Goal: Task Accomplishment & Management: Manage account settings

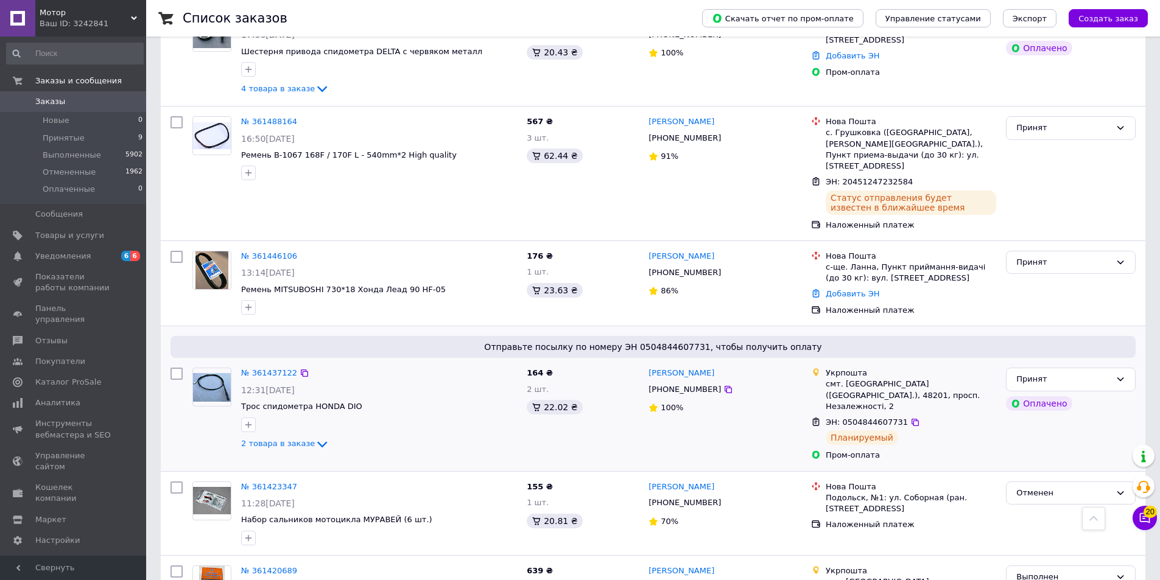
scroll to position [853, 0]
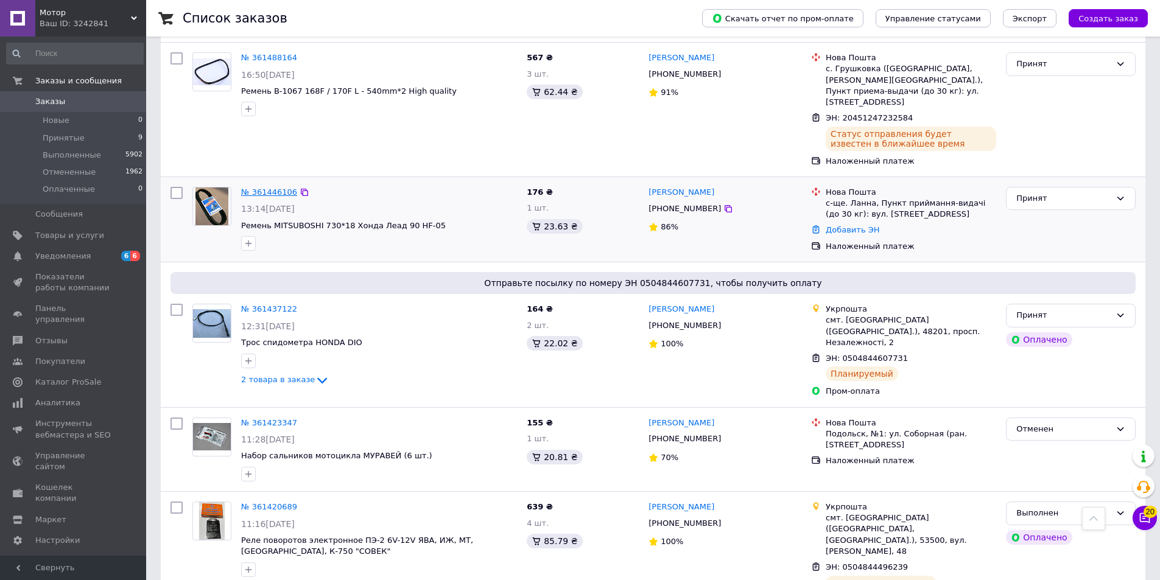
click at [267, 188] on link "№ 361446106" at bounding box center [269, 192] width 56 height 9
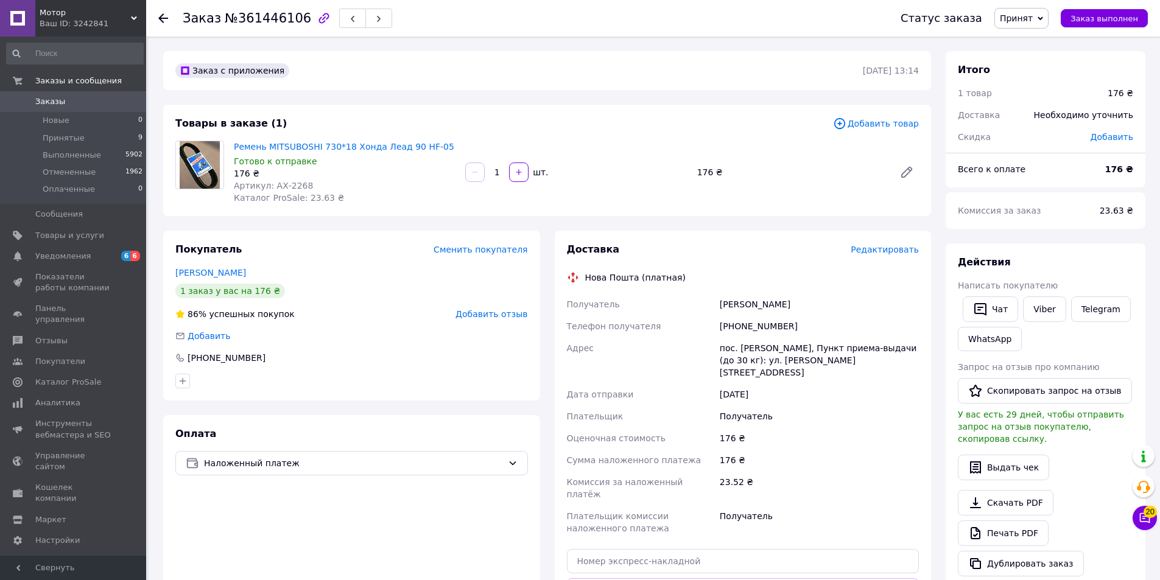
click at [1018, 14] on span "Принят" at bounding box center [1016, 18] width 33 height 10
click at [1030, 60] on li "Отменен" at bounding box center [1027, 61] width 65 height 18
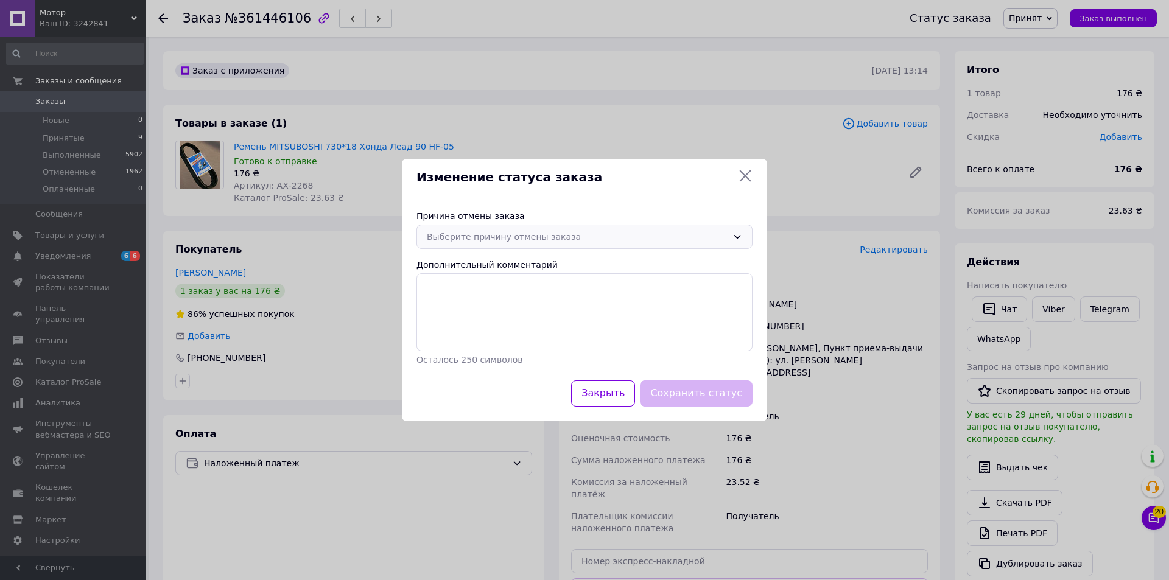
click at [622, 237] on div "Выберите причину отмены заказа" at bounding box center [577, 236] width 301 height 13
click at [534, 326] on li "По просьбе покупателя" at bounding box center [584, 332] width 335 height 23
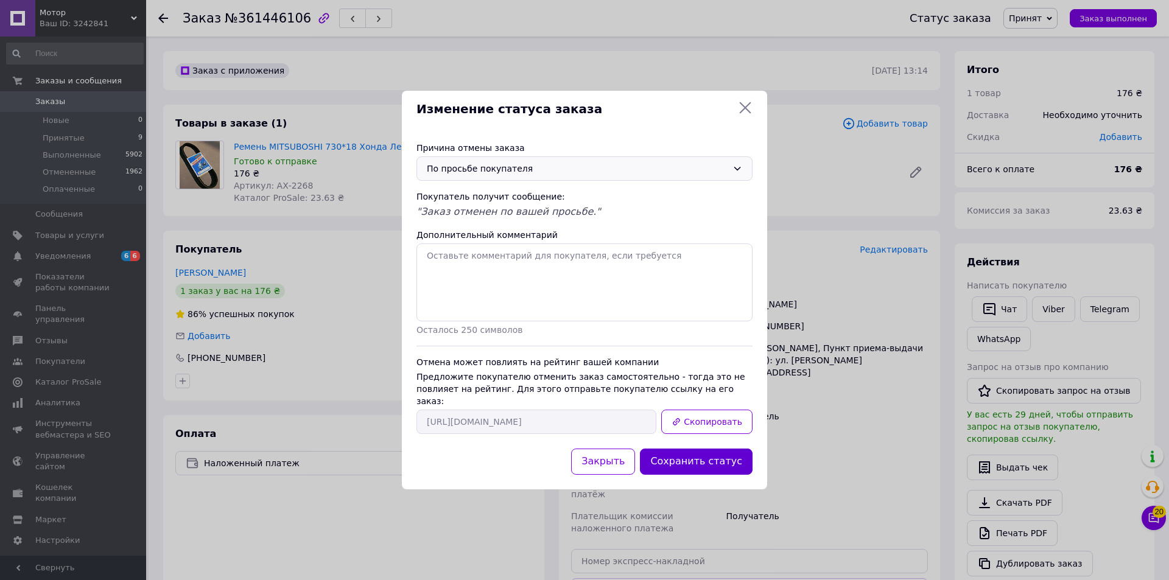
click at [704, 449] on button "Сохранить статус" at bounding box center [696, 462] width 113 height 26
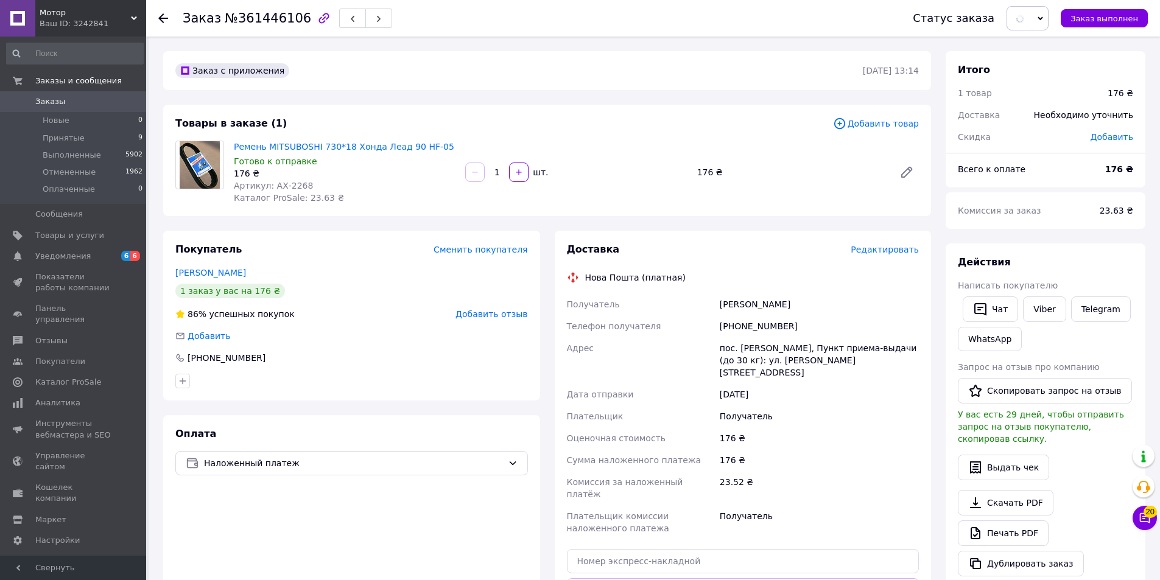
click at [512, 313] on span "Добавить отзыв" at bounding box center [491, 314] width 72 height 10
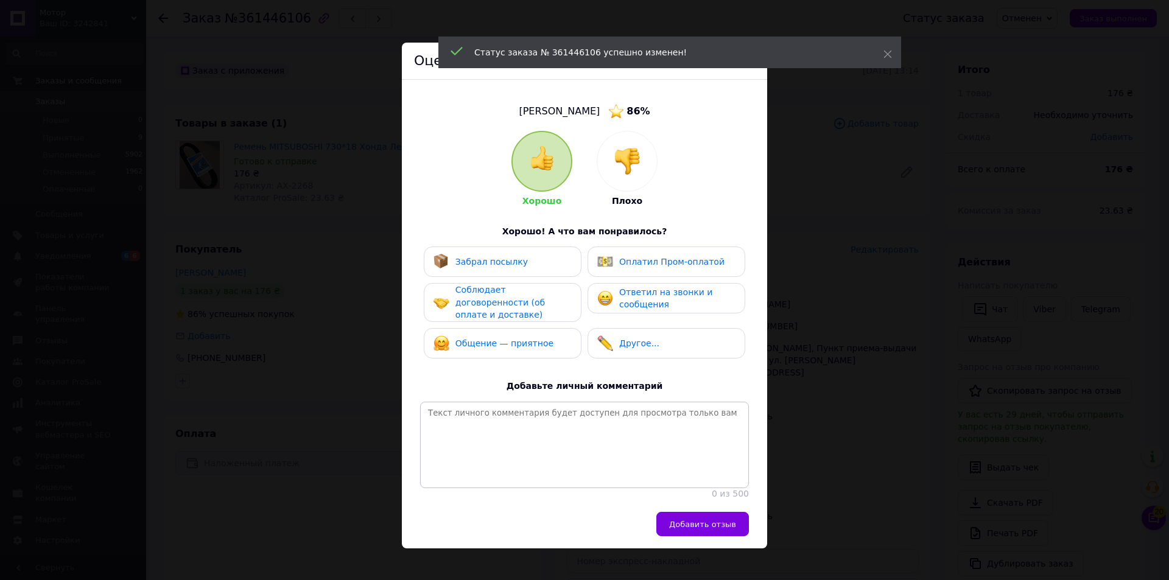
click at [608, 152] on div at bounding box center [627, 162] width 60 height 60
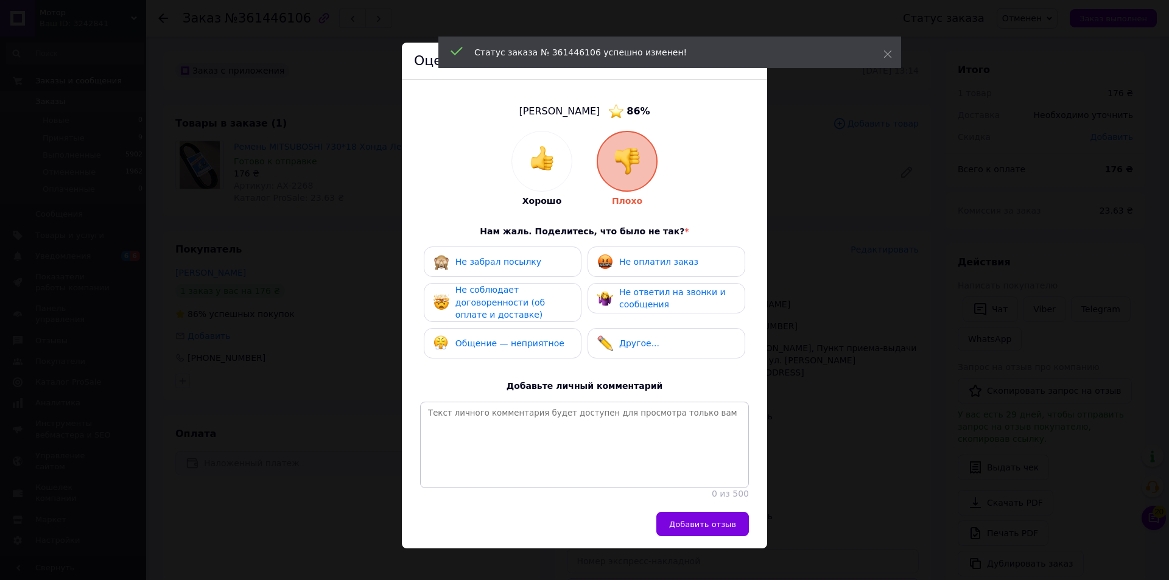
click at [544, 349] on div "Общение — неприятное" at bounding box center [499, 344] width 131 height 16
click at [650, 309] on span "Не ответил на звонки и сообщения" at bounding box center [672, 298] width 107 height 23
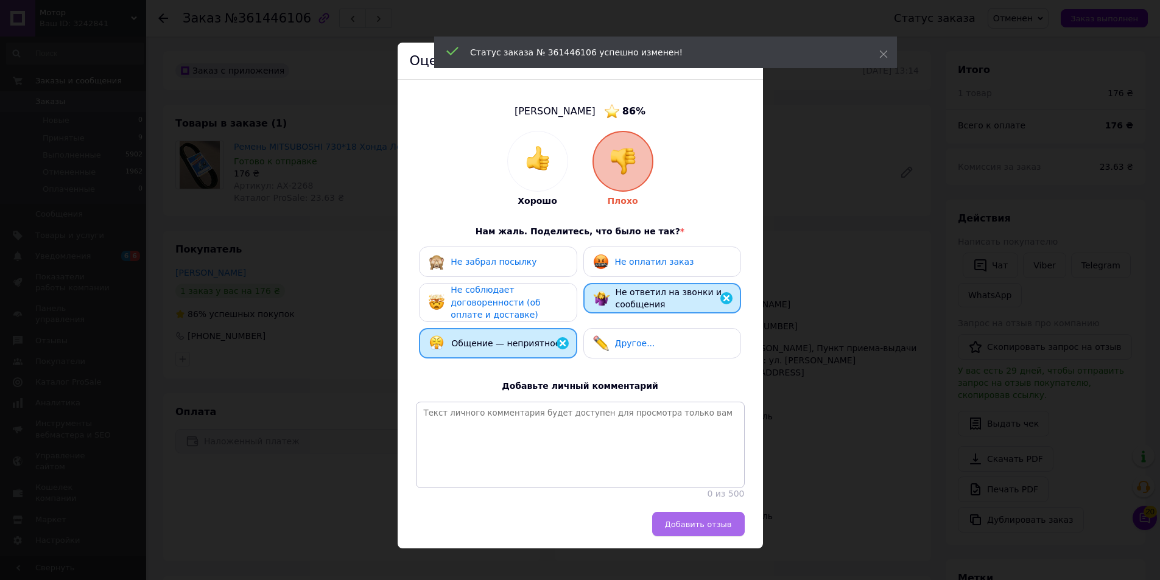
click at [706, 529] on span "Добавить отзыв" at bounding box center [698, 524] width 67 height 9
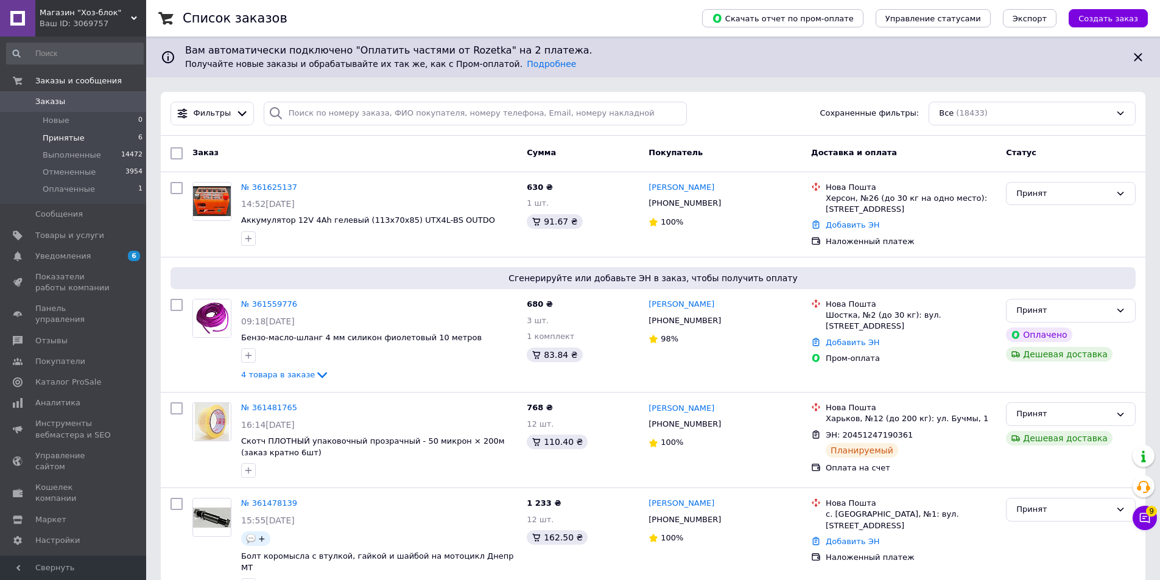
click at [97, 139] on li "Принятые 6" at bounding box center [75, 138] width 150 height 17
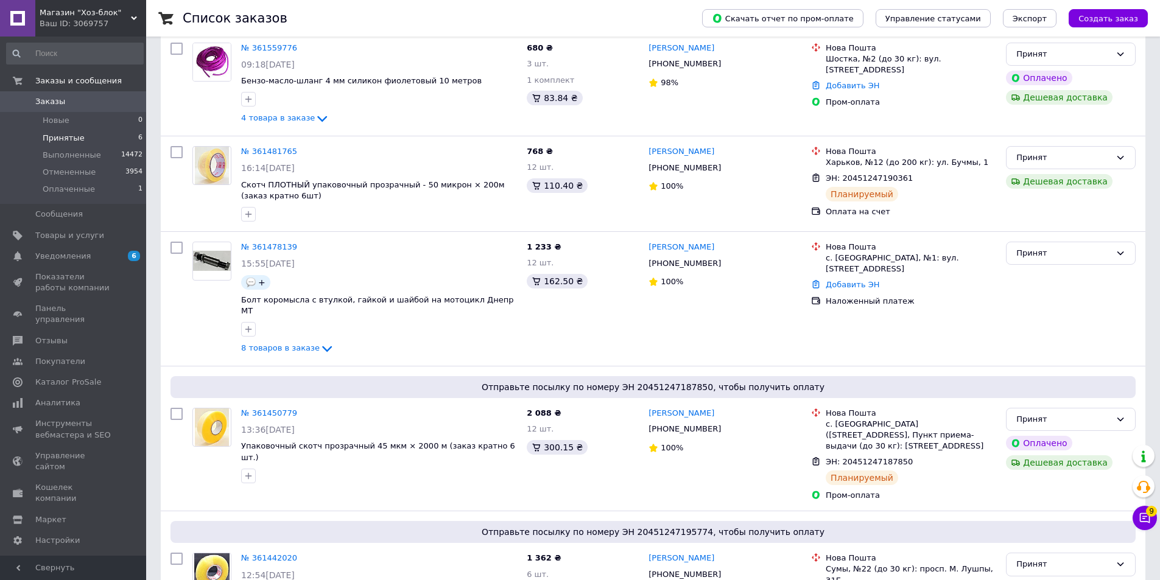
scroll to position [361, 0]
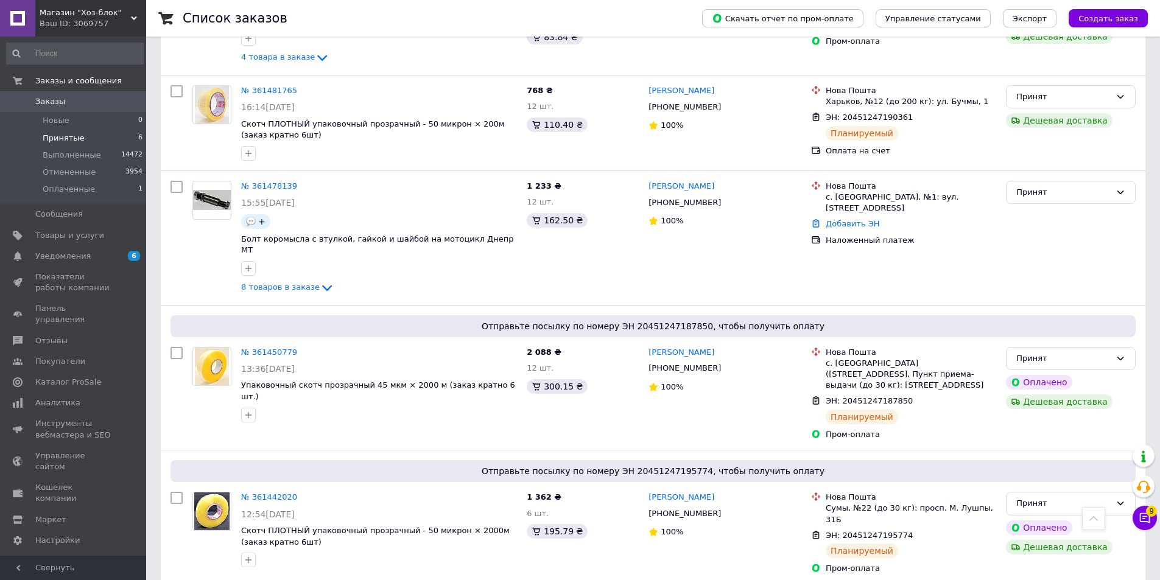
click at [103, 30] on div "Магазин "Хоз-блок" Ваш ID: 3069757" at bounding box center [90, 18] width 111 height 37
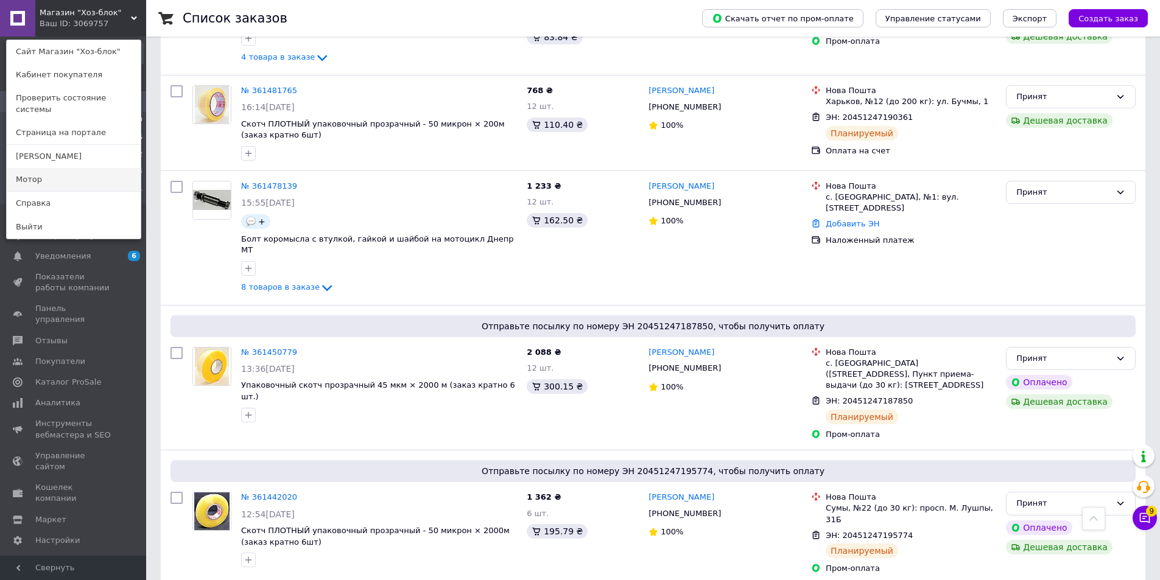
click at [83, 168] on link "Мотор" at bounding box center [74, 179] width 134 height 23
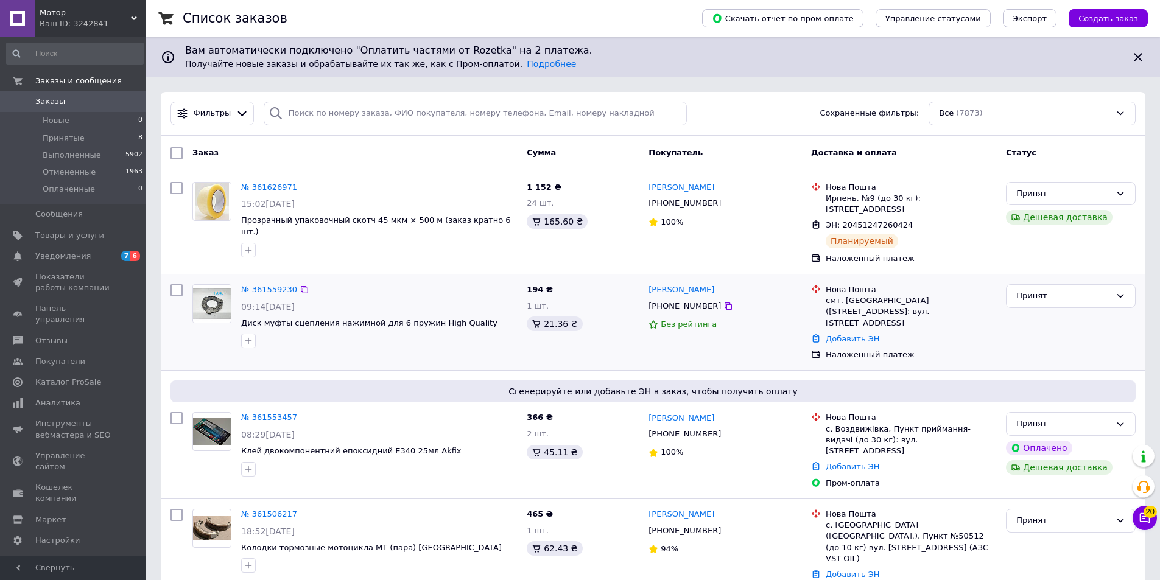
click at [265, 285] on link "№ 361559230" at bounding box center [269, 289] width 56 height 9
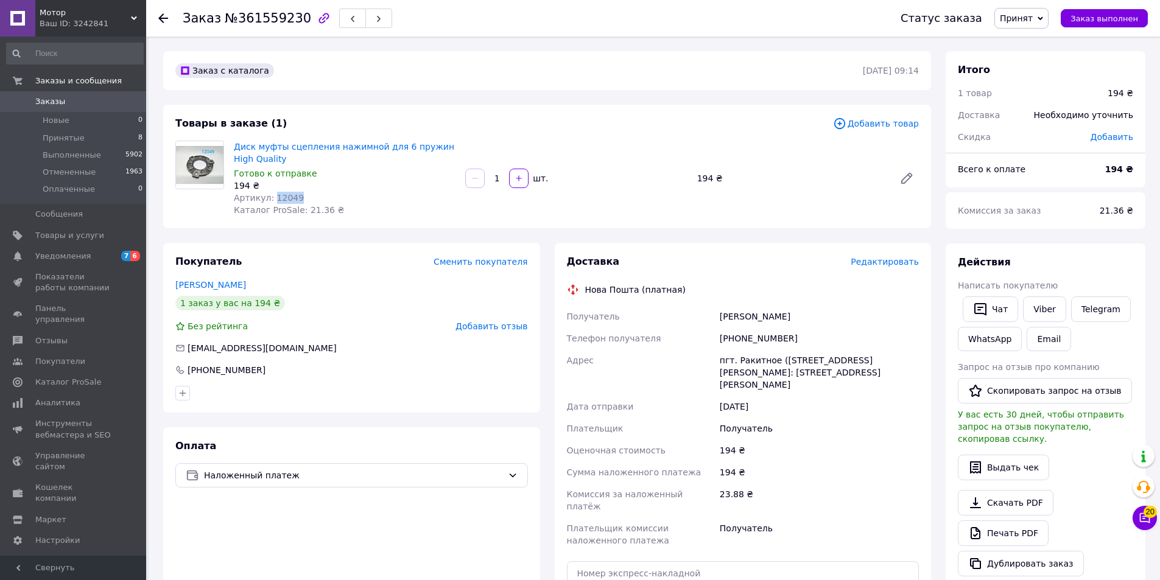
drag, startPoint x: 299, startPoint y: 195, endPoint x: 271, endPoint y: 195, distance: 28.0
click at [271, 195] on div "Артикул: 12049" at bounding box center [345, 198] width 222 height 12
copy span "12049"
click at [377, 180] on div "194 ₴" at bounding box center [345, 186] width 222 height 12
drag, startPoint x: 283, startPoint y: 153, endPoint x: 232, endPoint y: 144, distance: 52.1
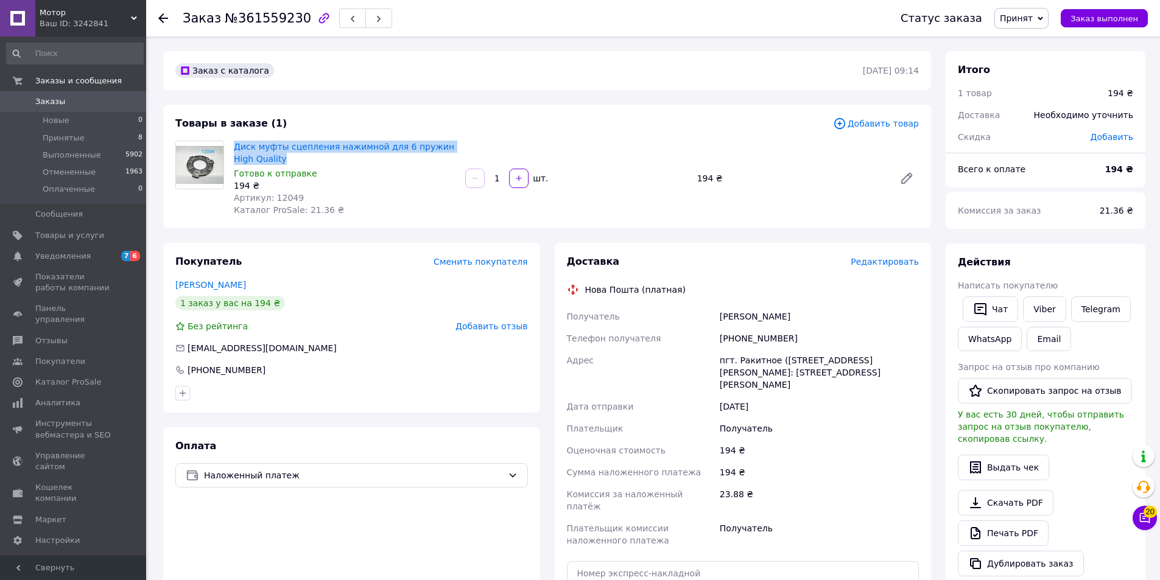
click at [232, 144] on div "Диск муфты сцепления нажимной для 6 пружин High Quality Готово к отправке 194 ₴…" at bounding box center [344, 178] width 231 height 80
copy link "Диск муфты сцепления нажимной для 6 пружин High Quality"
click at [739, 316] on div "Овсяннікова Валентина" at bounding box center [819, 317] width 204 height 22
copy div "Овсяннікова"
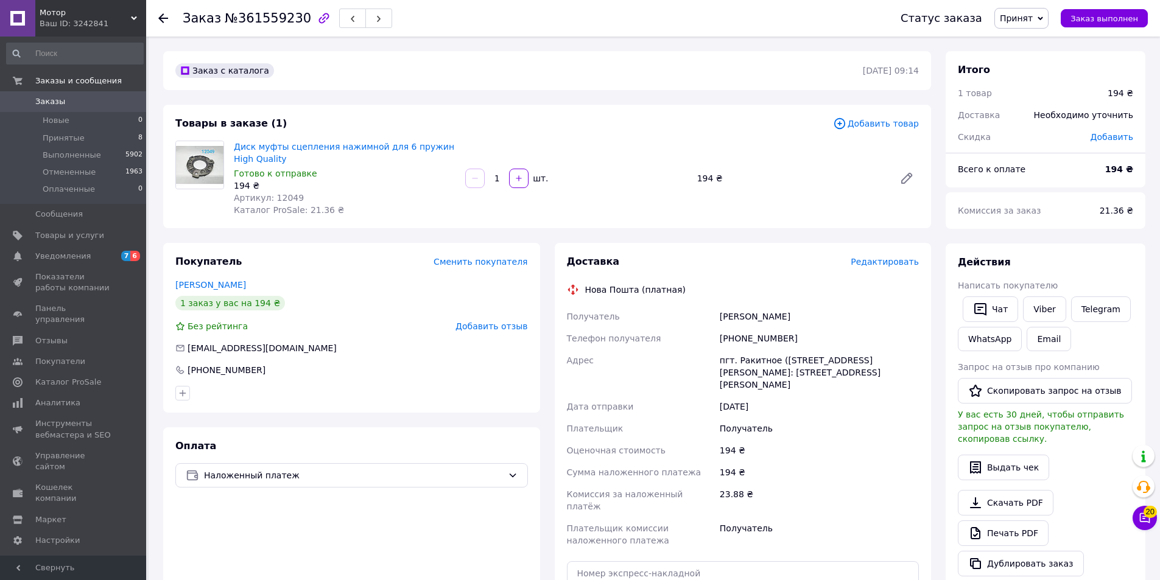
click at [743, 364] on div "пгт. Ракитное ([GEOGRAPHIC_DATA], [PERSON_NAME][GEOGRAPHIC_DATA].), №1: ул. [PE…" at bounding box center [819, 373] width 204 height 46
copy div "Ракитное"
click at [748, 354] on div "пгт. Ракитное ([GEOGRAPHIC_DATA], [PERSON_NAME][GEOGRAPHIC_DATA].), №1: ул. [PE…" at bounding box center [819, 373] width 204 height 46
click at [748, 342] on div "[PHONE_NUMBER]" at bounding box center [819, 339] width 204 height 22
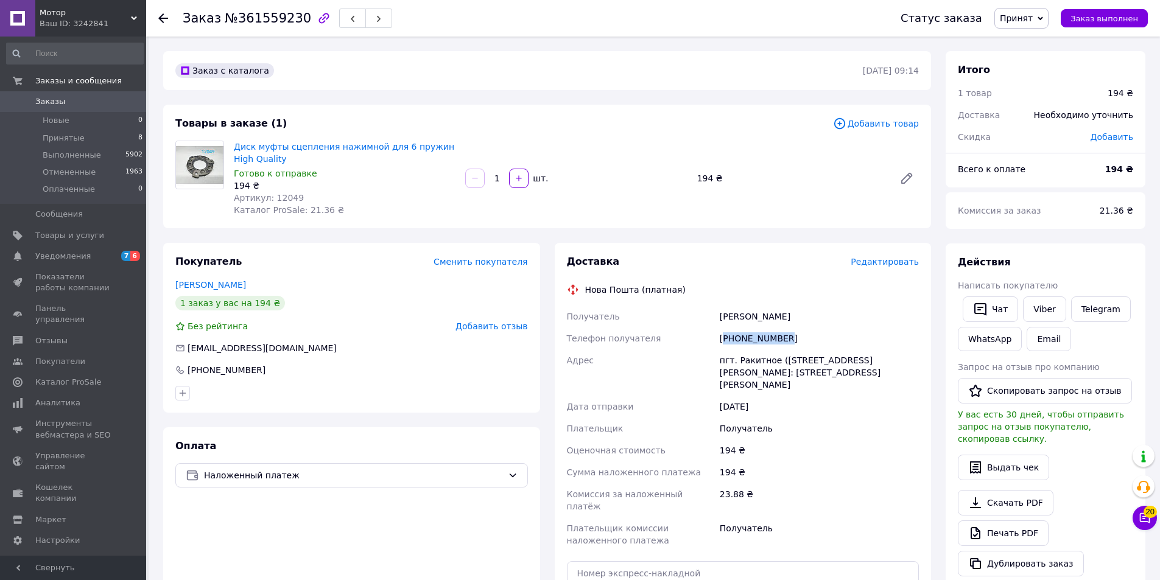
copy div "380931358640"
click at [748, 342] on div "[PHONE_NUMBER]" at bounding box center [819, 339] width 204 height 22
copy div "380931358640"
click at [736, 310] on div "Овсяннікова Валентина" at bounding box center [819, 317] width 204 height 22
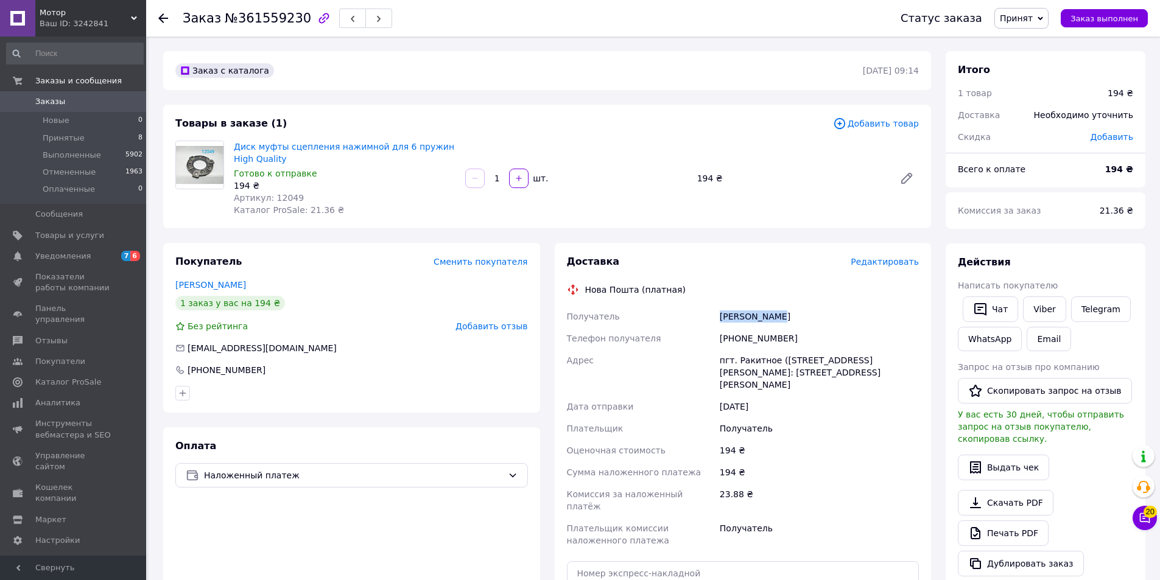
copy div "Овсяннікова"
click at [799, 315] on div "Овсяннікова Валентина" at bounding box center [819, 317] width 204 height 22
copy div "Валентина"
click at [753, 365] on div "пгт. Ракитное ([GEOGRAPHIC_DATA], [PERSON_NAME][GEOGRAPHIC_DATA].), №1: ул. [PE…" at bounding box center [819, 373] width 204 height 46
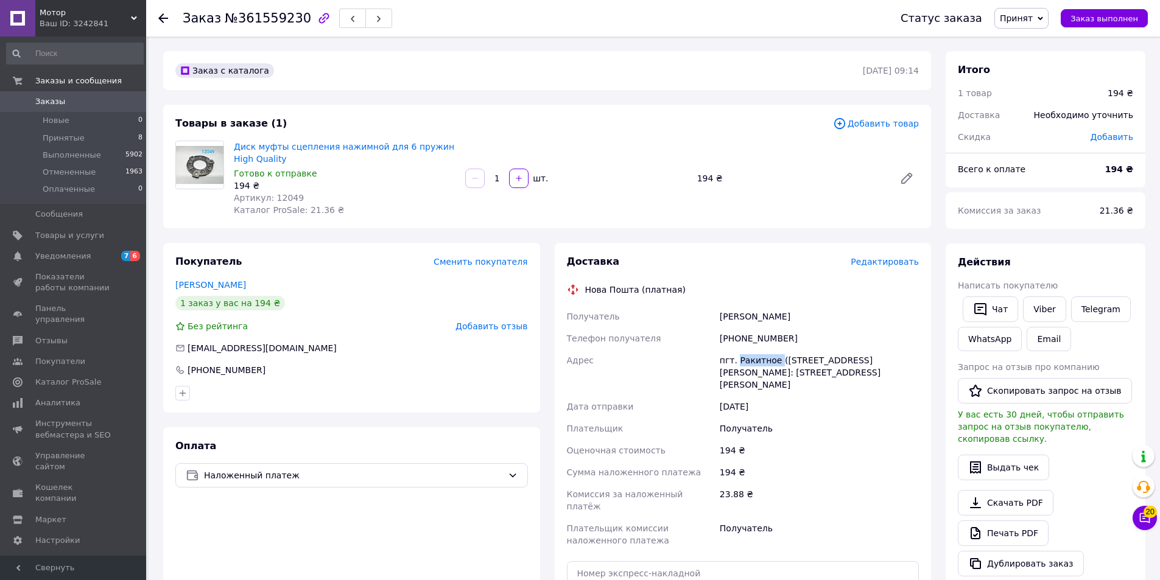
click at [753, 365] on div "пгт. Ракитное ([GEOGRAPHIC_DATA], [PERSON_NAME][GEOGRAPHIC_DATA].), №1: ул. [PE…" at bounding box center [819, 373] width 204 height 46
copy div "Ракитное"
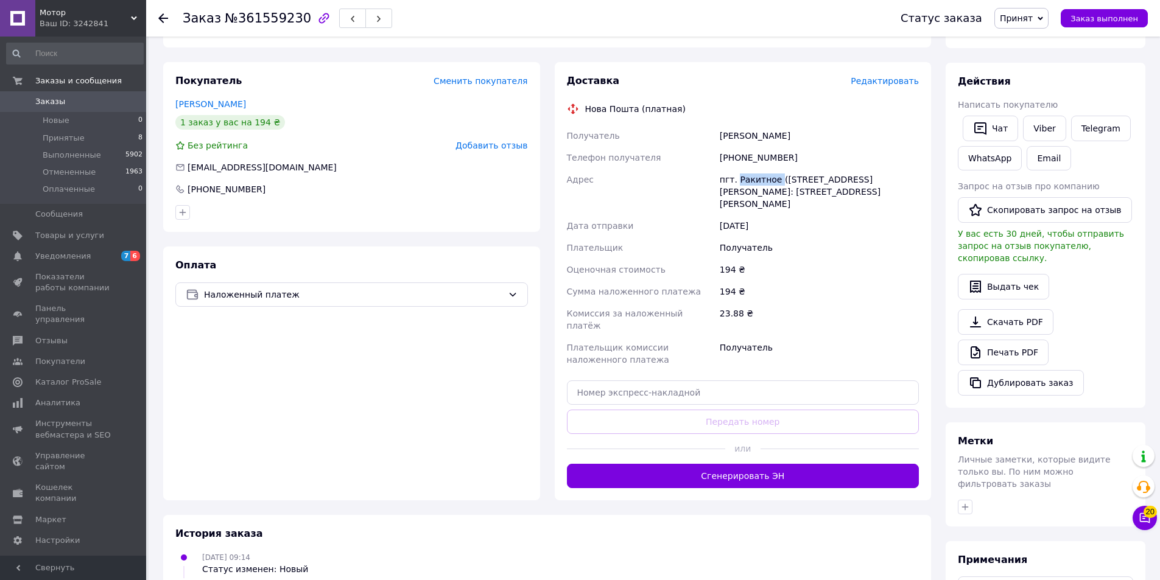
scroll to position [183, 0]
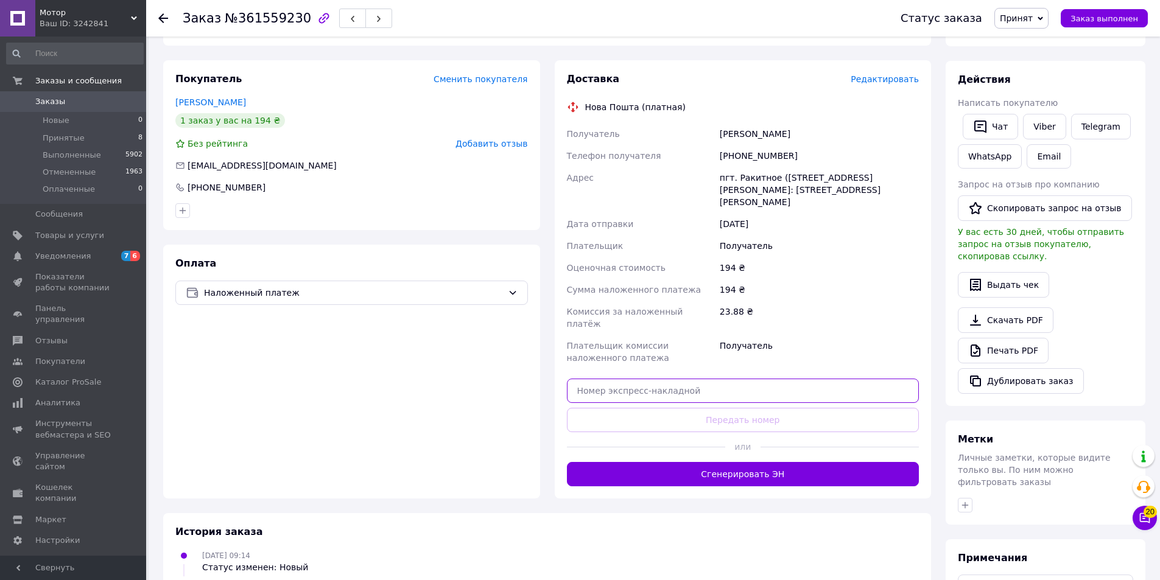
click at [673, 379] on input "text" at bounding box center [743, 391] width 353 height 24
paste input "20451247264815"
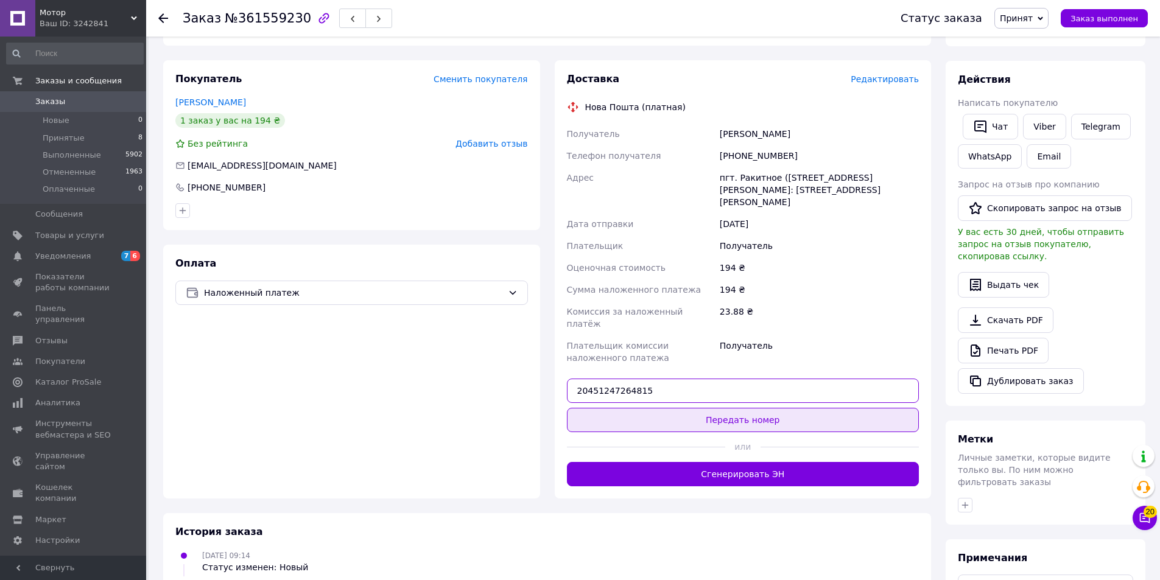
type input "20451247264815"
click at [658, 408] on button "Передать номер" at bounding box center [743, 420] width 353 height 24
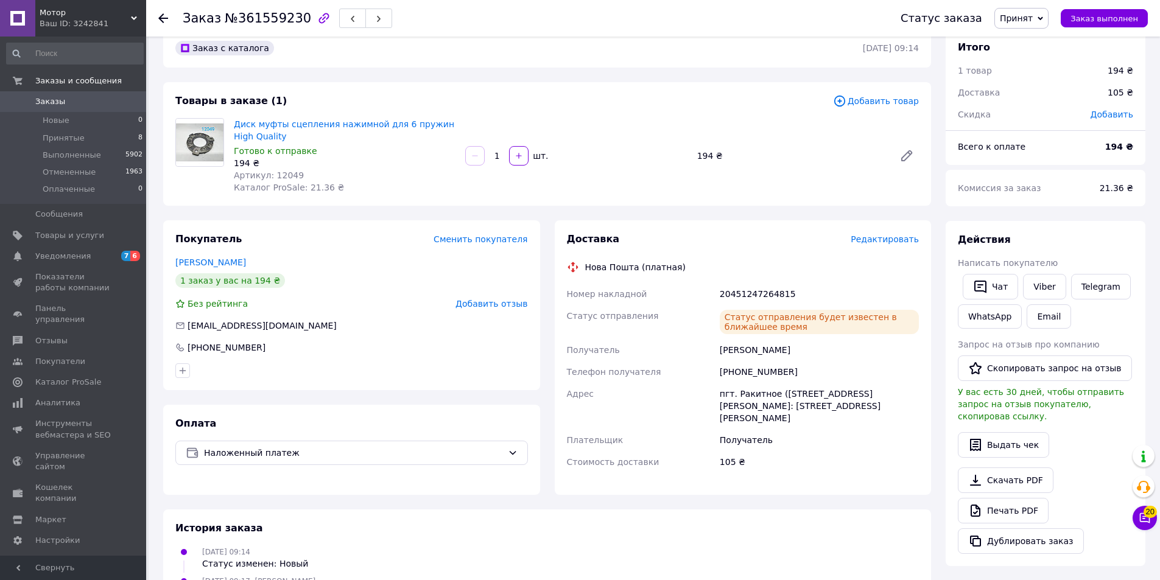
scroll to position [0, 0]
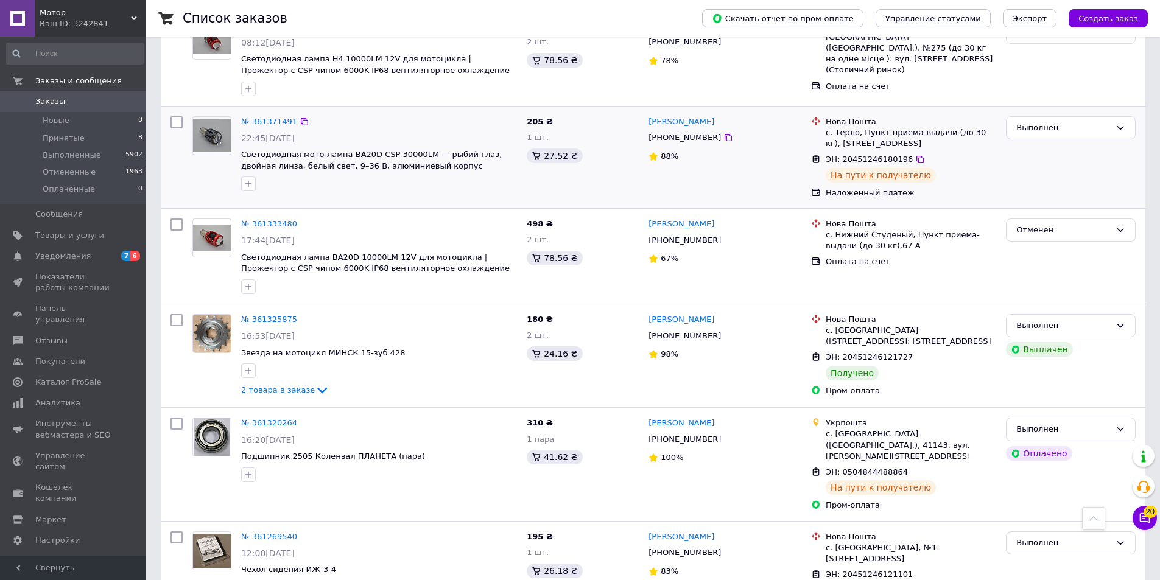
scroll to position [1766, 0]
click at [103, 9] on span "Мотор" at bounding box center [85, 12] width 91 height 11
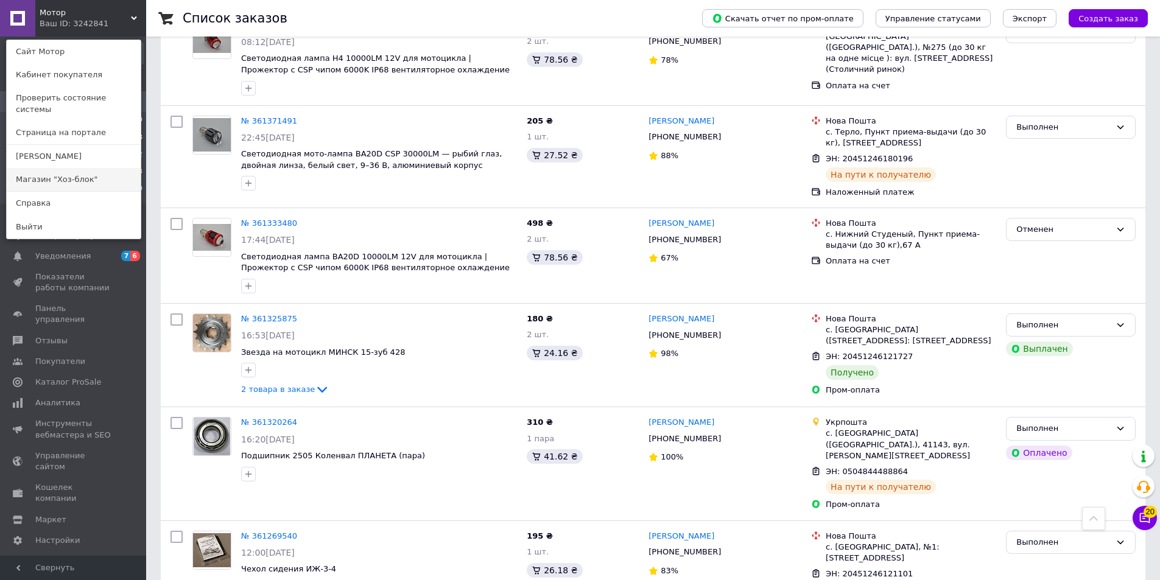
click at [87, 170] on link "Магазин "Хоз-блок"" at bounding box center [74, 179] width 134 height 23
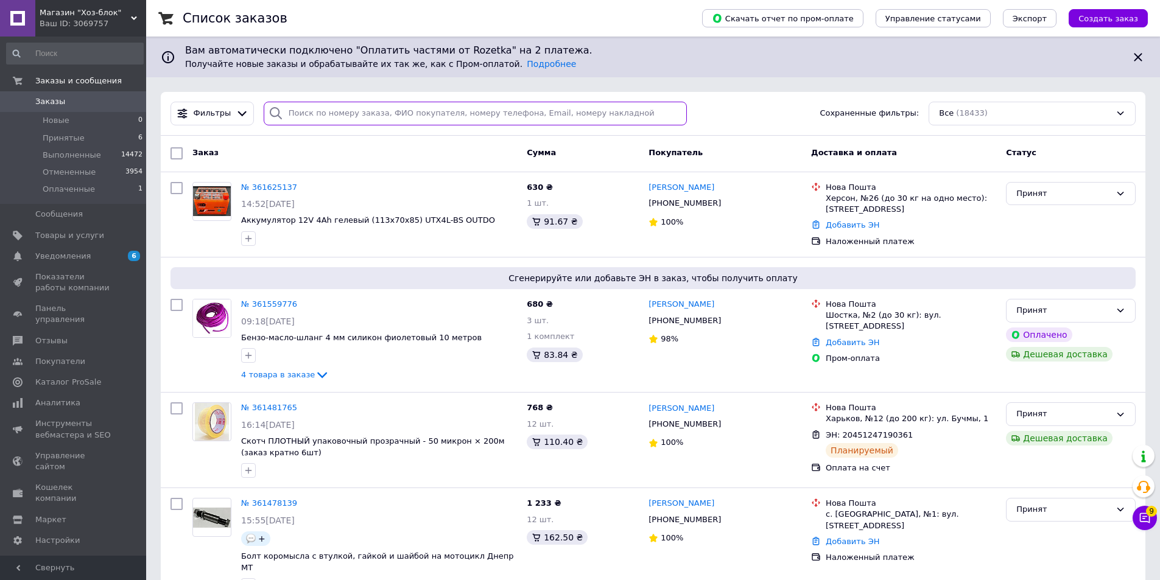
click at [365, 112] on input "search" at bounding box center [476, 114] width 424 height 24
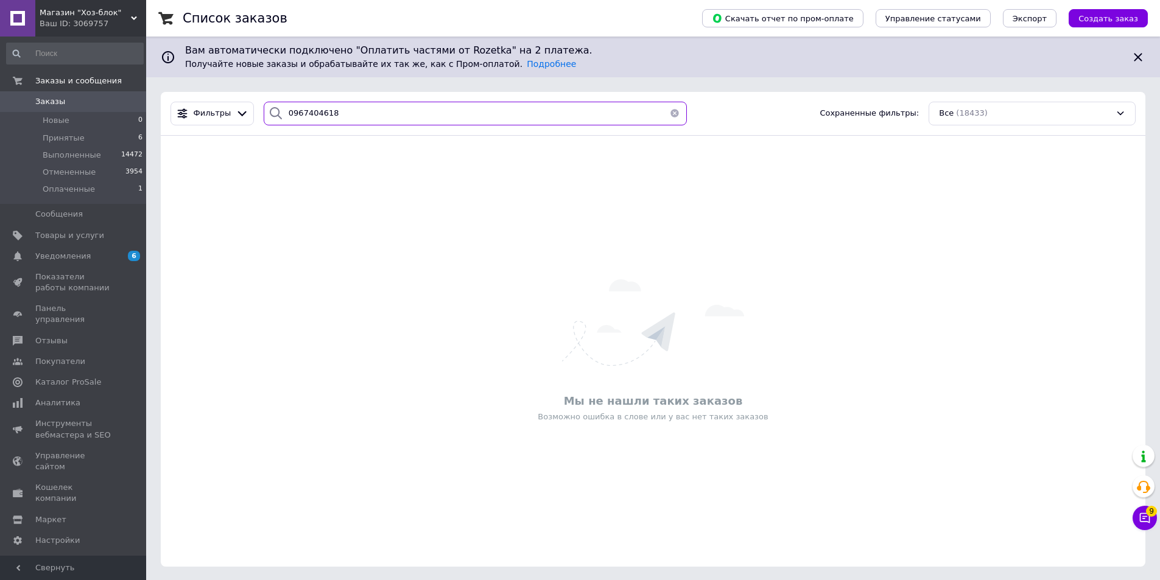
type input "0967404618"
click at [129, 18] on div "Ваш ID: 3069757" at bounding box center [93, 23] width 107 height 11
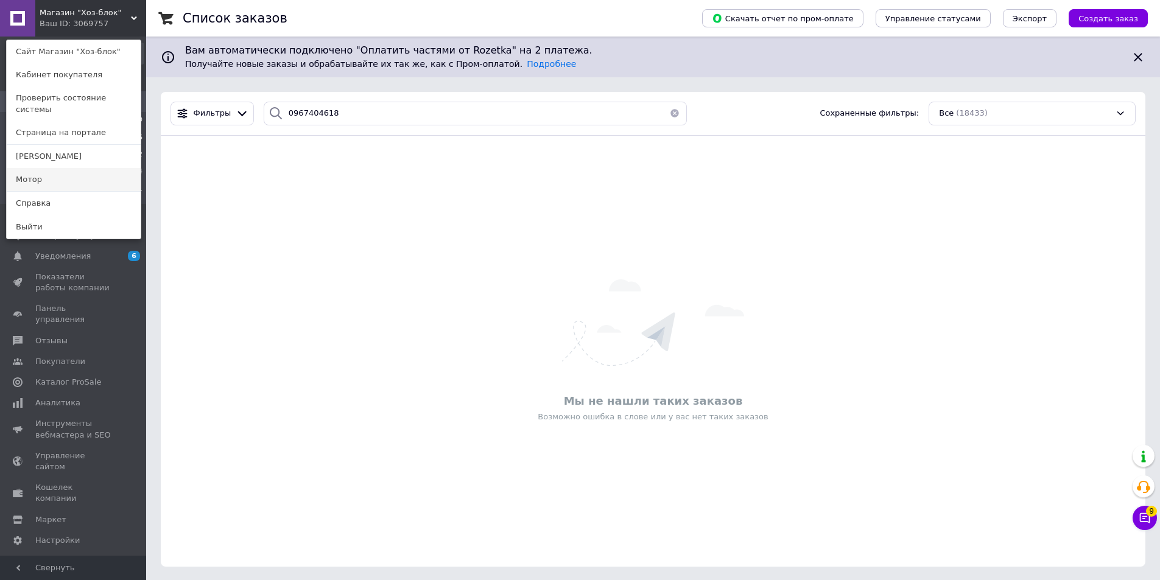
click at [89, 168] on link "Мотор" at bounding box center [74, 179] width 134 height 23
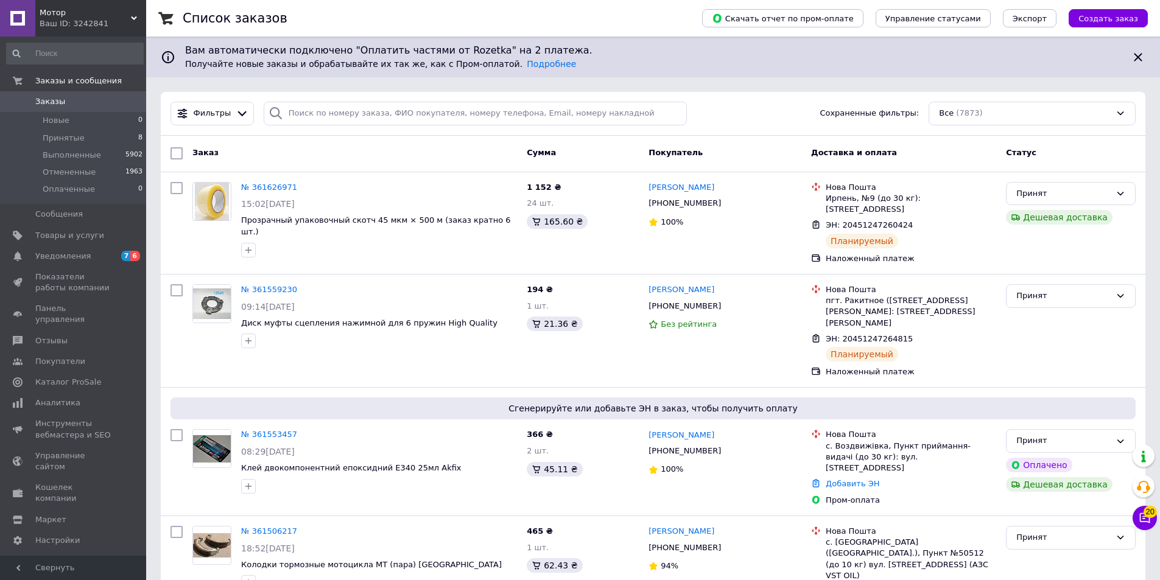
click at [331, 100] on div "Фильтры Сохраненные фильтры: Все (7873)" at bounding box center [653, 114] width 985 height 44
click at [332, 111] on input "search" at bounding box center [476, 114] width 424 height 24
paste input "0967404618"
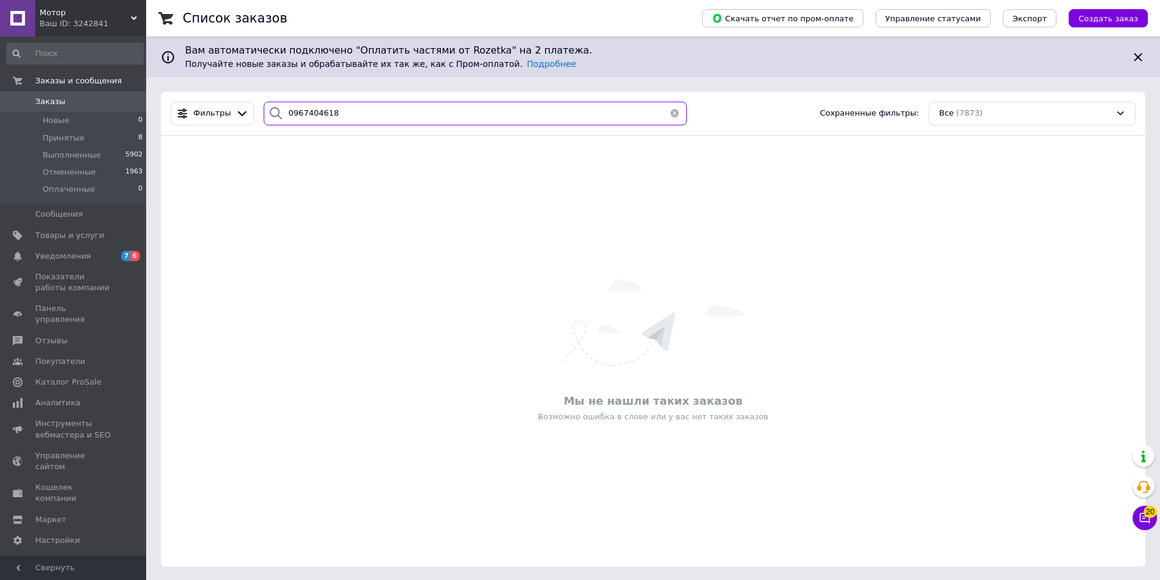
type input "0967404618"
drag, startPoint x: 105, startPoint y: 29, endPoint x: 128, endPoint y: 98, distance: 72.6
click at [105, 29] on div "Ваш ID: 3242841" at bounding box center [93, 23] width 107 height 11
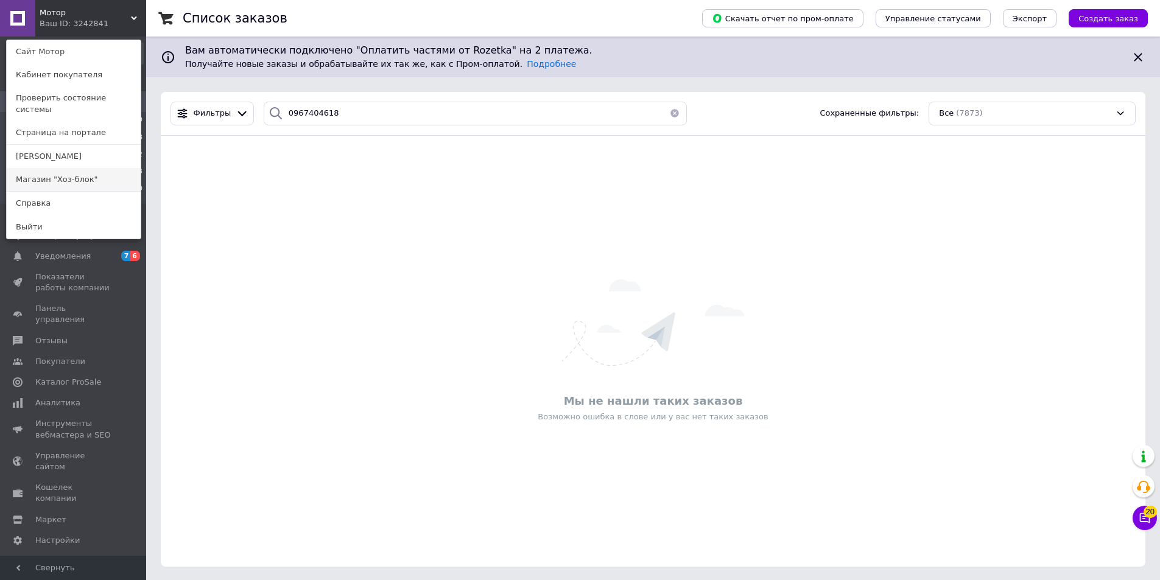
click at [102, 168] on link "Магазин "Хоз-блок"" at bounding box center [74, 179] width 134 height 23
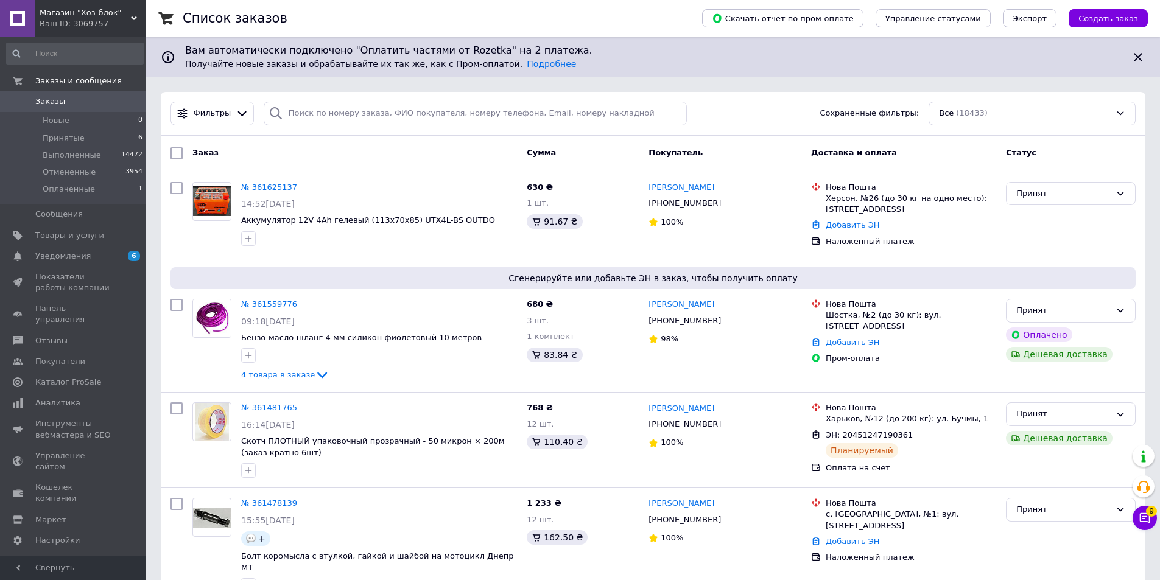
click at [111, 32] on div "Магазин "Хоз-блок" Ваш ID: 3069757" at bounding box center [90, 18] width 111 height 37
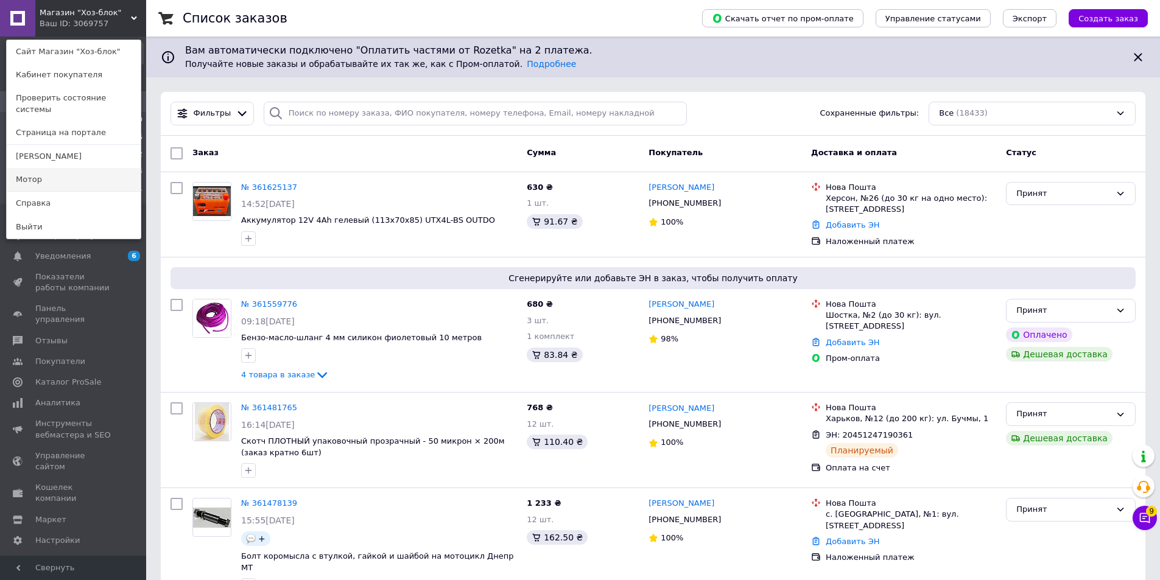
click at [65, 172] on link "Мотор" at bounding box center [74, 179] width 134 height 23
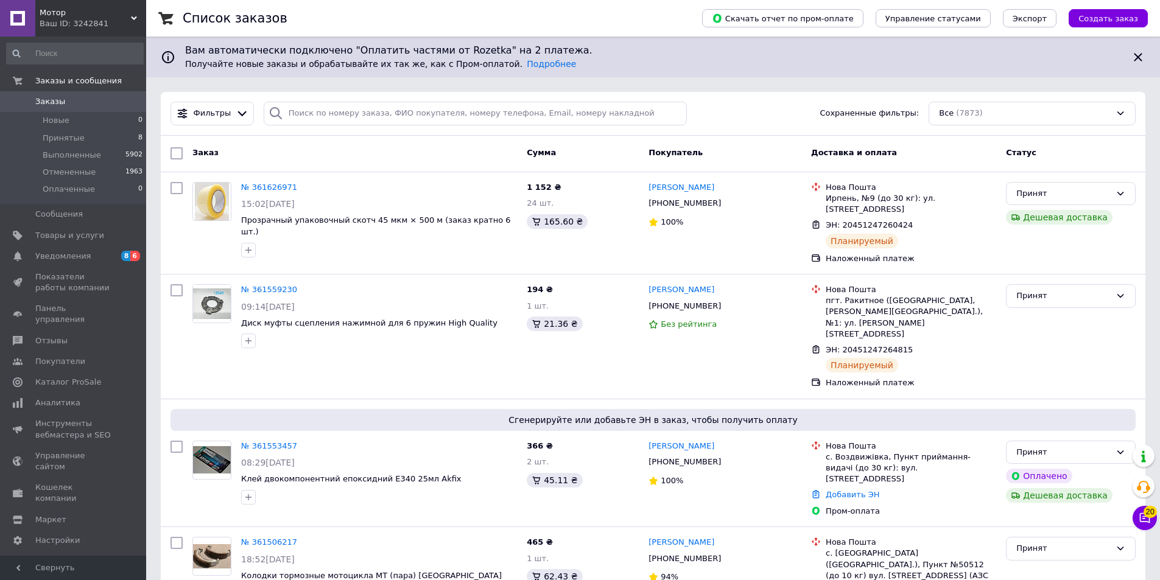
click at [108, 13] on span "Мотор" at bounding box center [85, 12] width 91 height 11
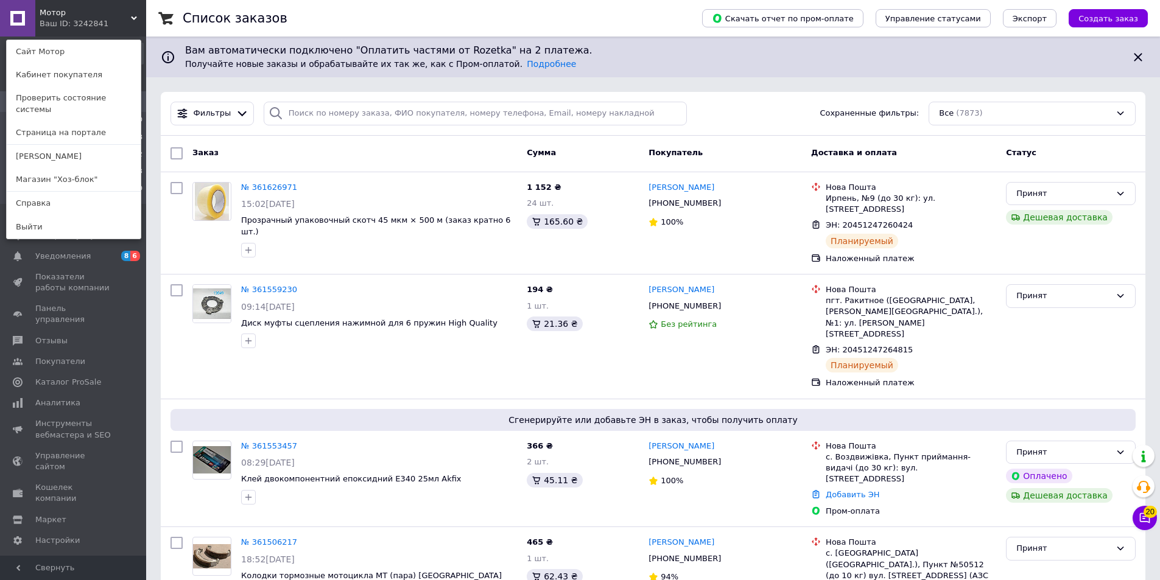
click at [74, 172] on link "Магазин "Хоз-блок"" at bounding box center [74, 179] width 134 height 23
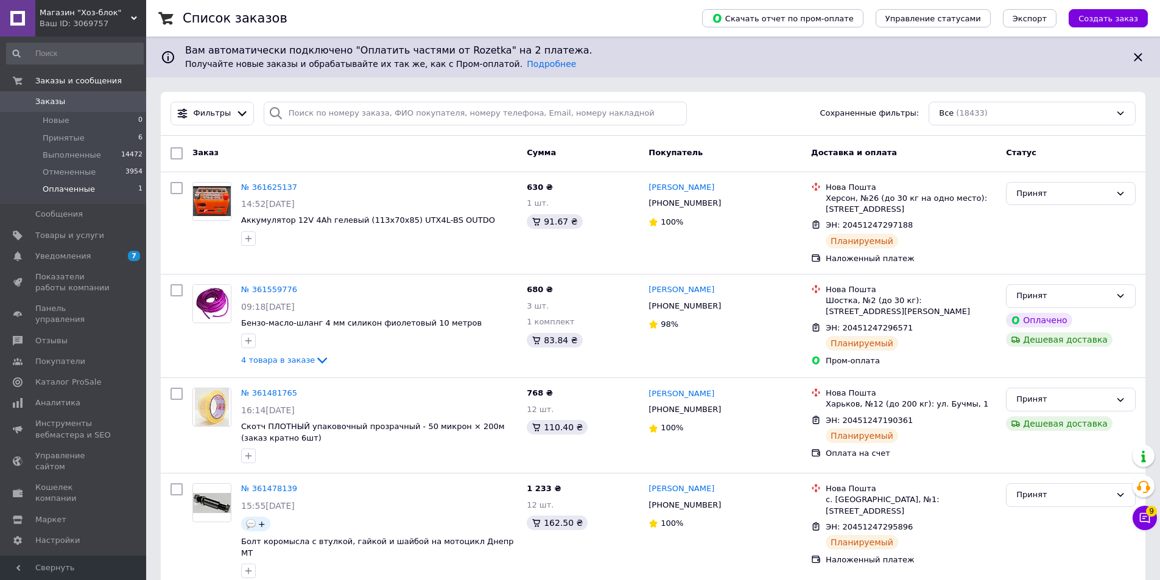
click at [100, 188] on li "Оплаченные 1" at bounding box center [75, 192] width 150 height 23
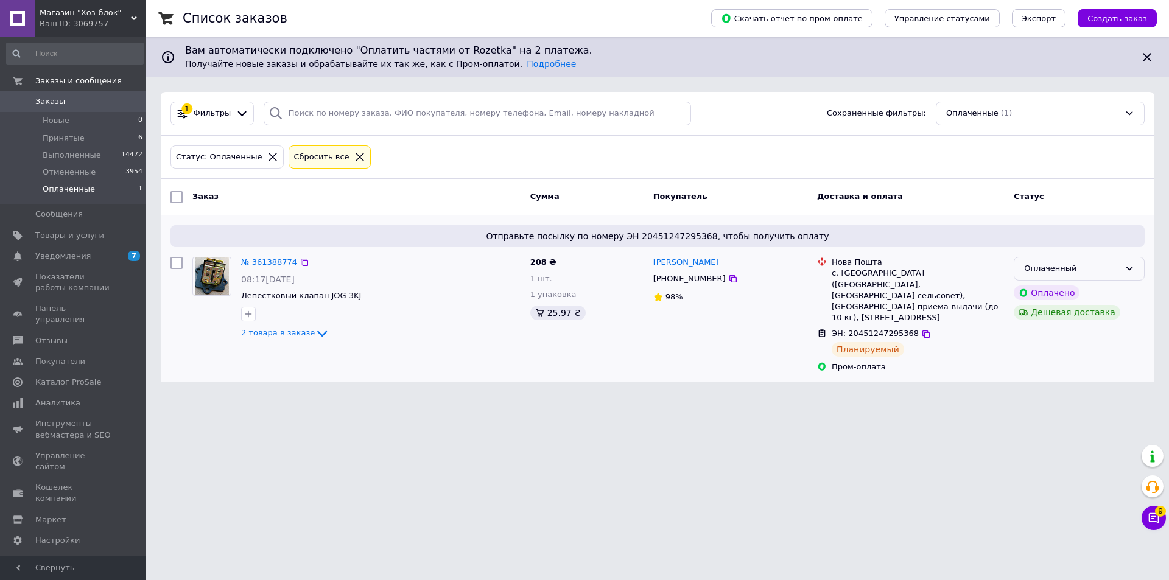
click at [1049, 263] on div "Оплаченный" at bounding box center [1072, 268] width 96 height 13
click at [1046, 284] on li "Принят" at bounding box center [1079, 294] width 130 height 23
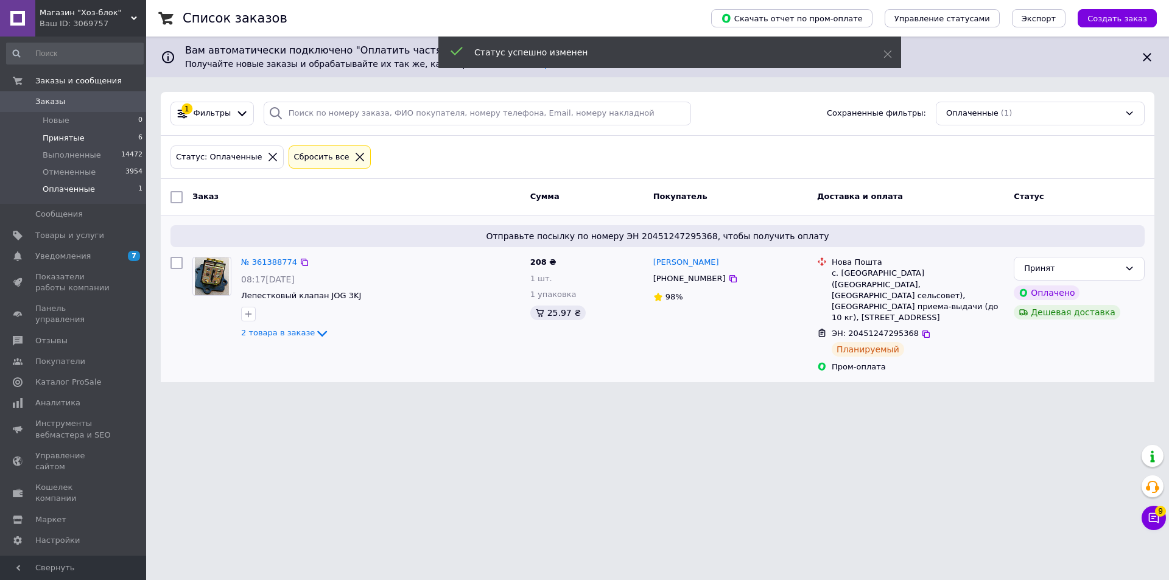
click at [118, 135] on li "Принятые 6" at bounding box center [75, 138] width 150 height 17
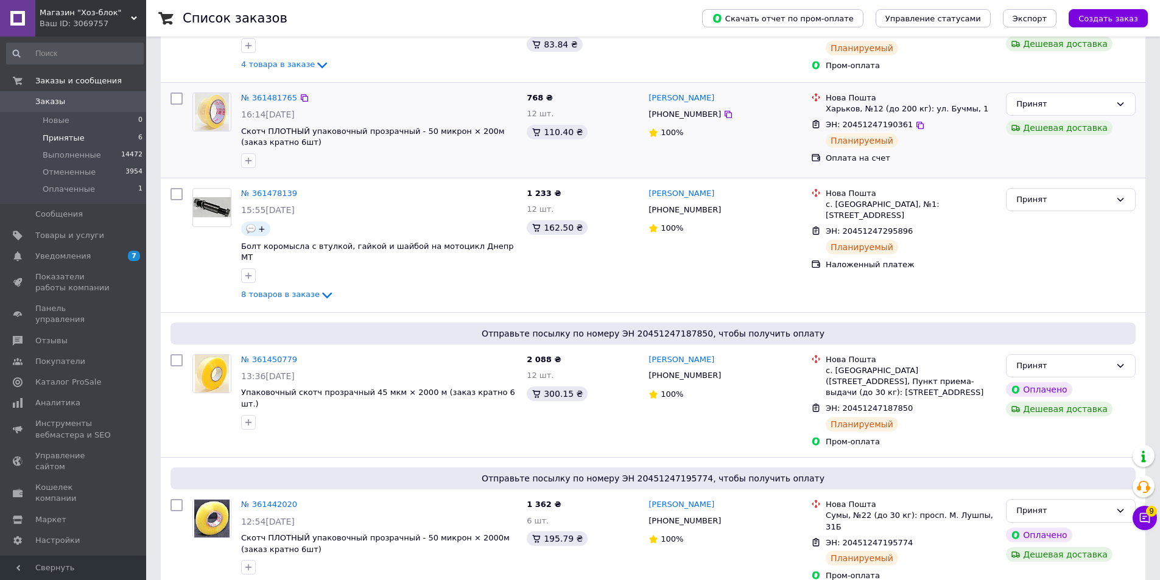
scroll to position [378, 0]
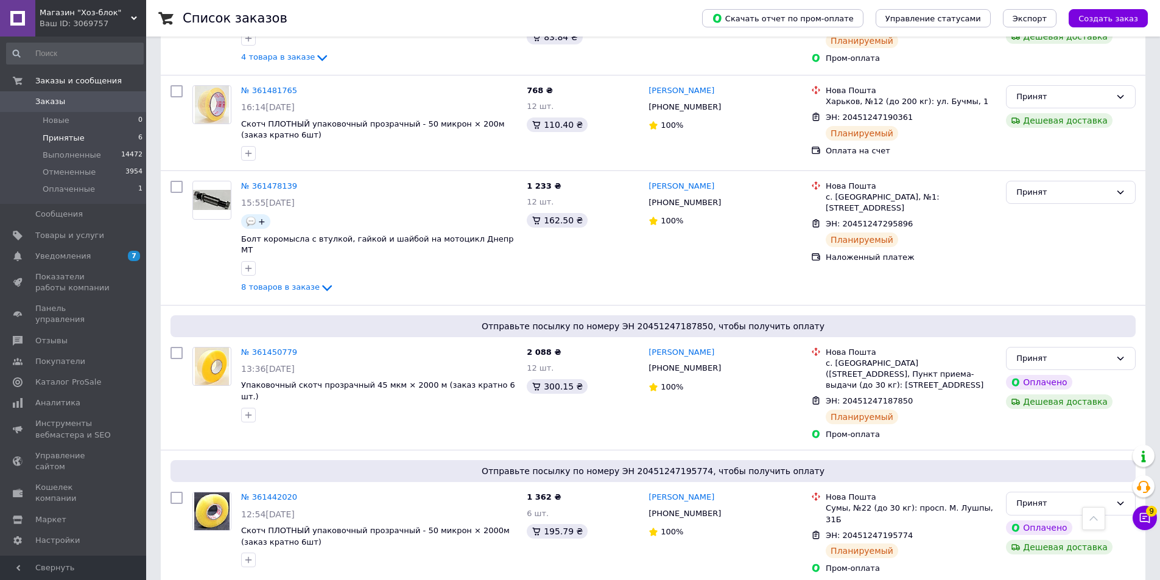
click at [89, 25] on div "Ваш ID: 3069757" at bounding box center [93, 23] width 107 height 11
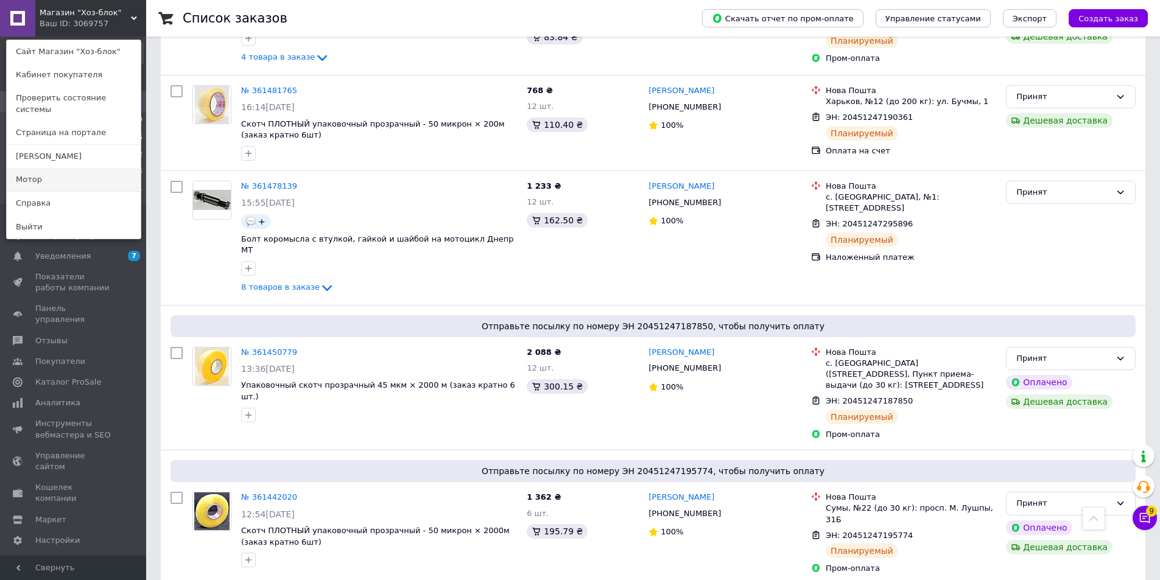
click at [90, 168] on link "Мотор" at bounding box center [74, 179] width 134 height 23
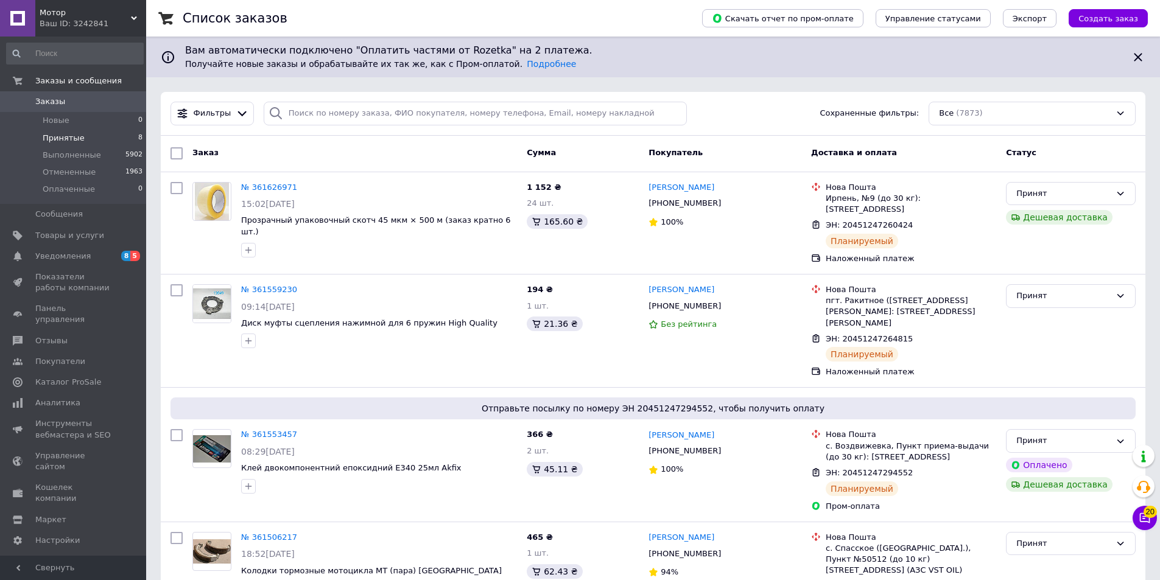
click at [110, 138] on li "Принятые 8" at bounding box center [75, 138] width 150 height 17
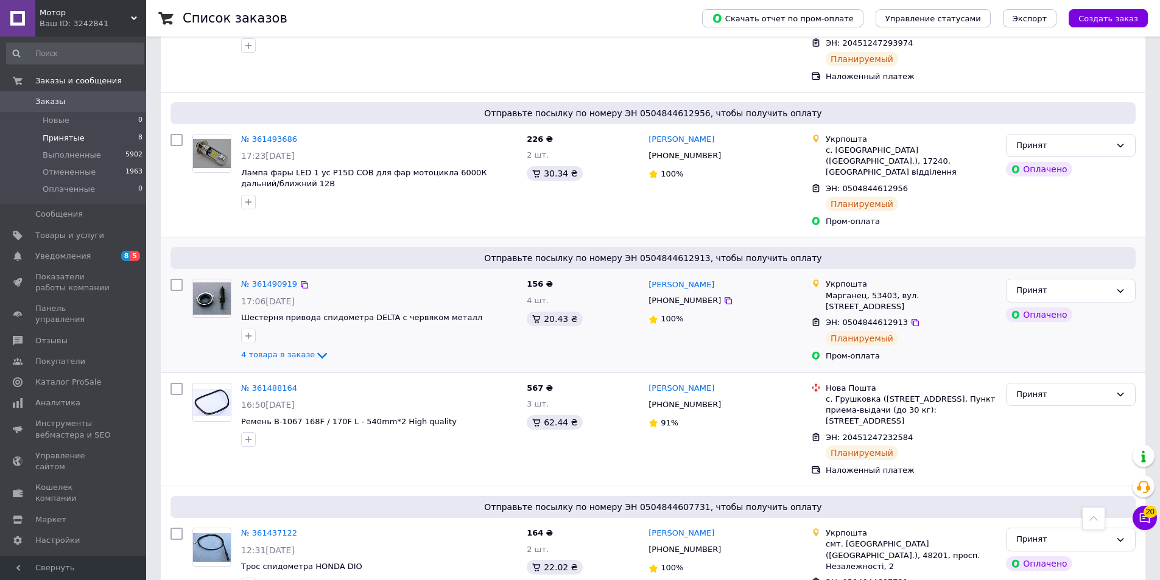
scroll to position [598, 0]
